Goal: Check status: Check status

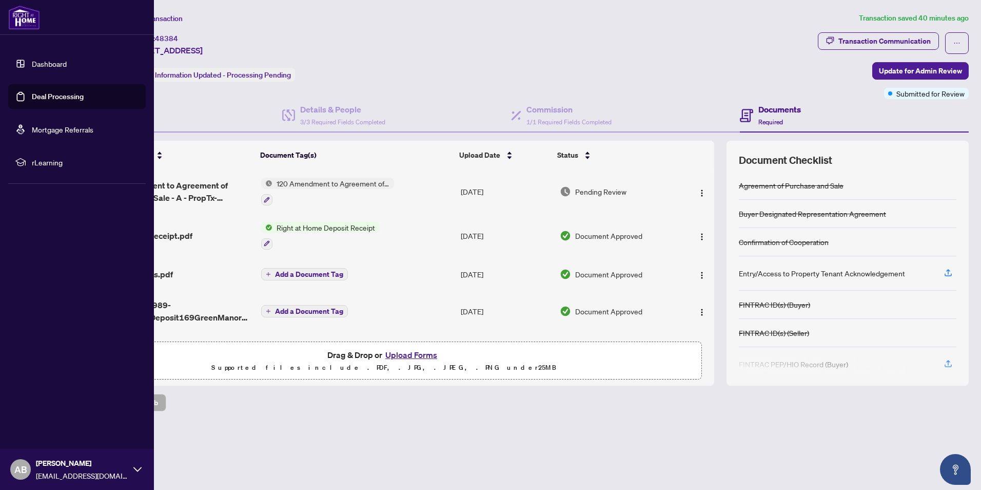
click at [32, 63] on link "Dashboard" at bounding box center [49, 63] width 35 height 9
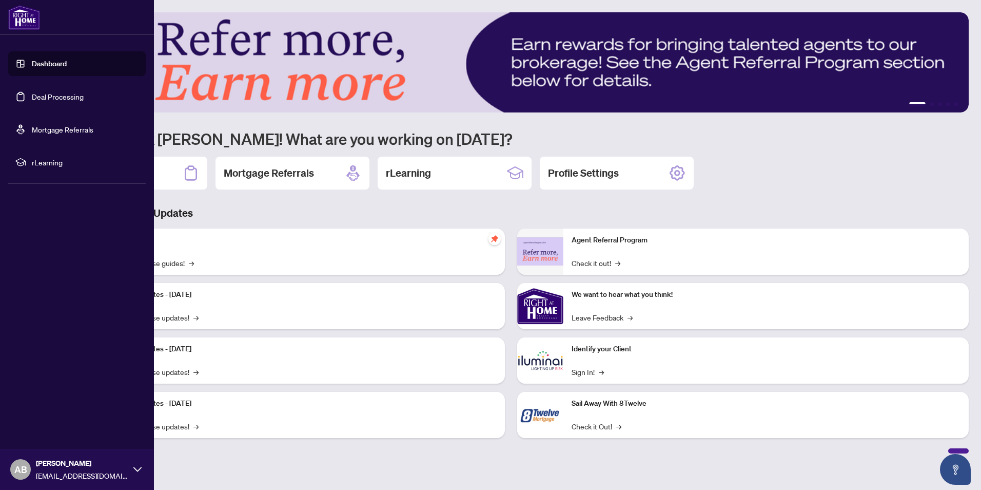
click at [58, 96] on link "Deal Processing" at bounding box center [58, 96] width 52 height 9
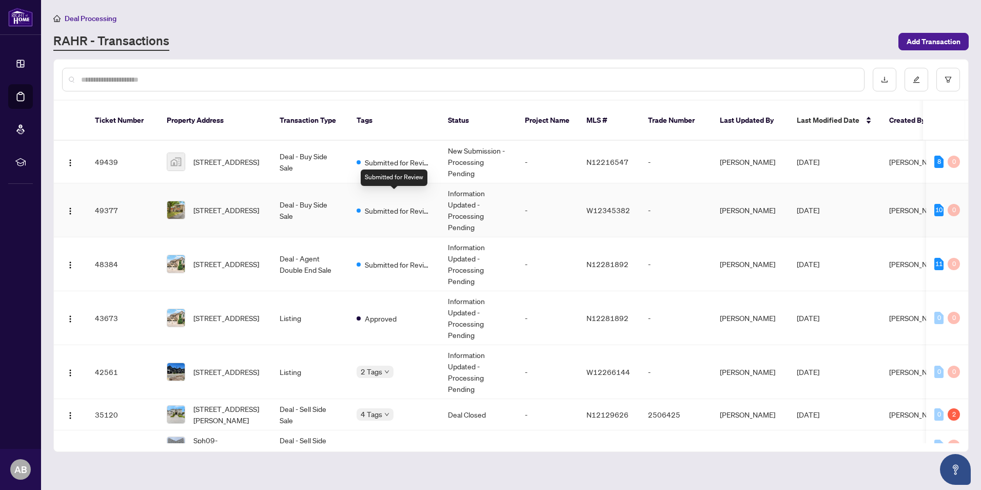
click at [359, 204] on div "Submitted for Review" at bounding box center [394, 210] width 75 height 12
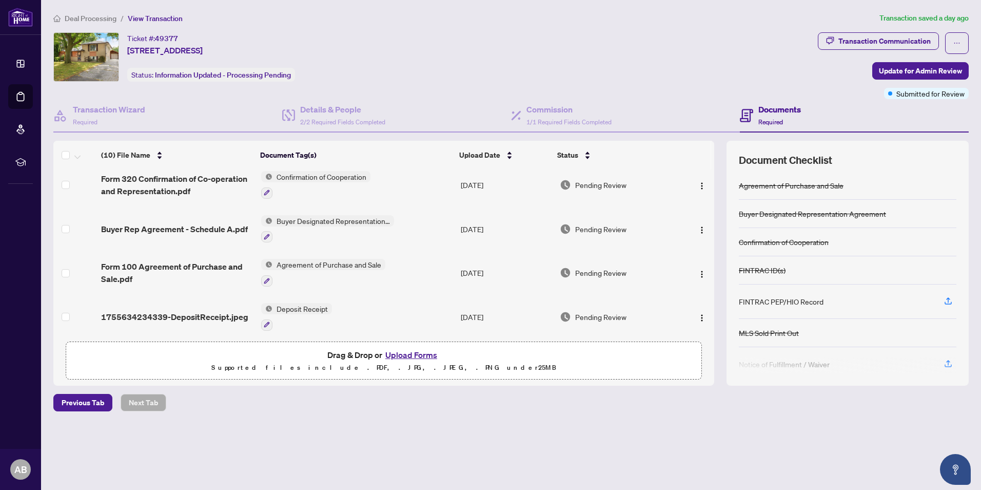
scroll to position [275, 0]
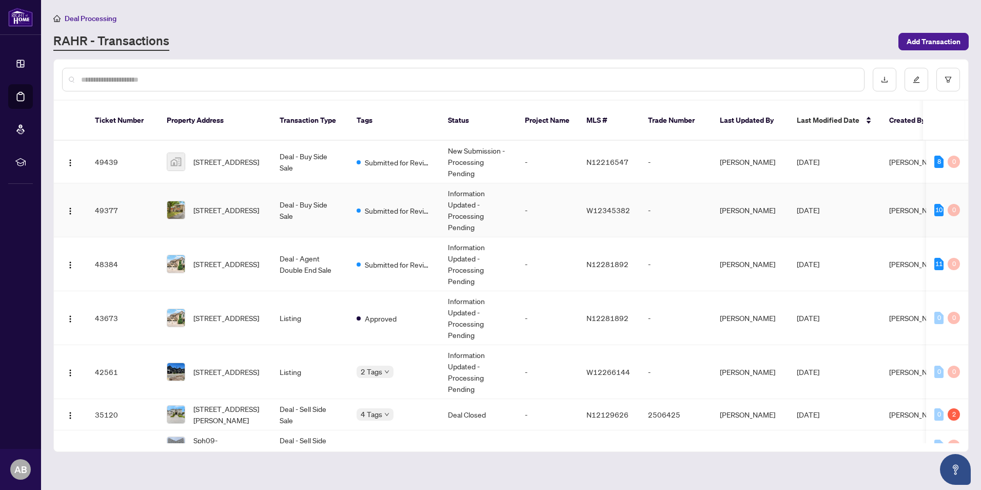
click at [539, 213] on td "-" at bounding box center [548, 210] width 62 height 54
